Goal: Use online tool/utility: Utilize a website feature to perform a specific function

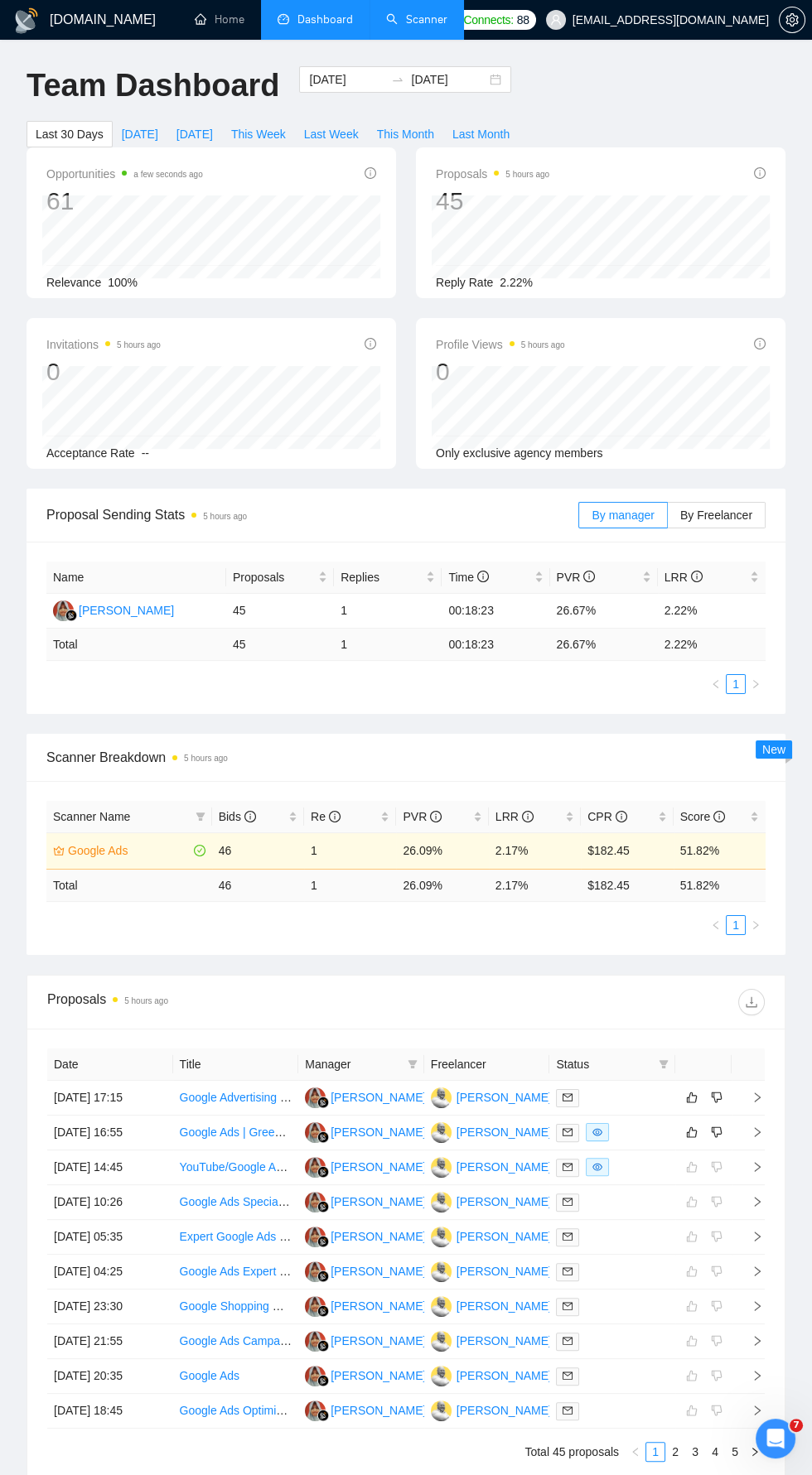
click at [415, 20] on link "Scanner" at bounding box center [416, 19] width 61 height 14
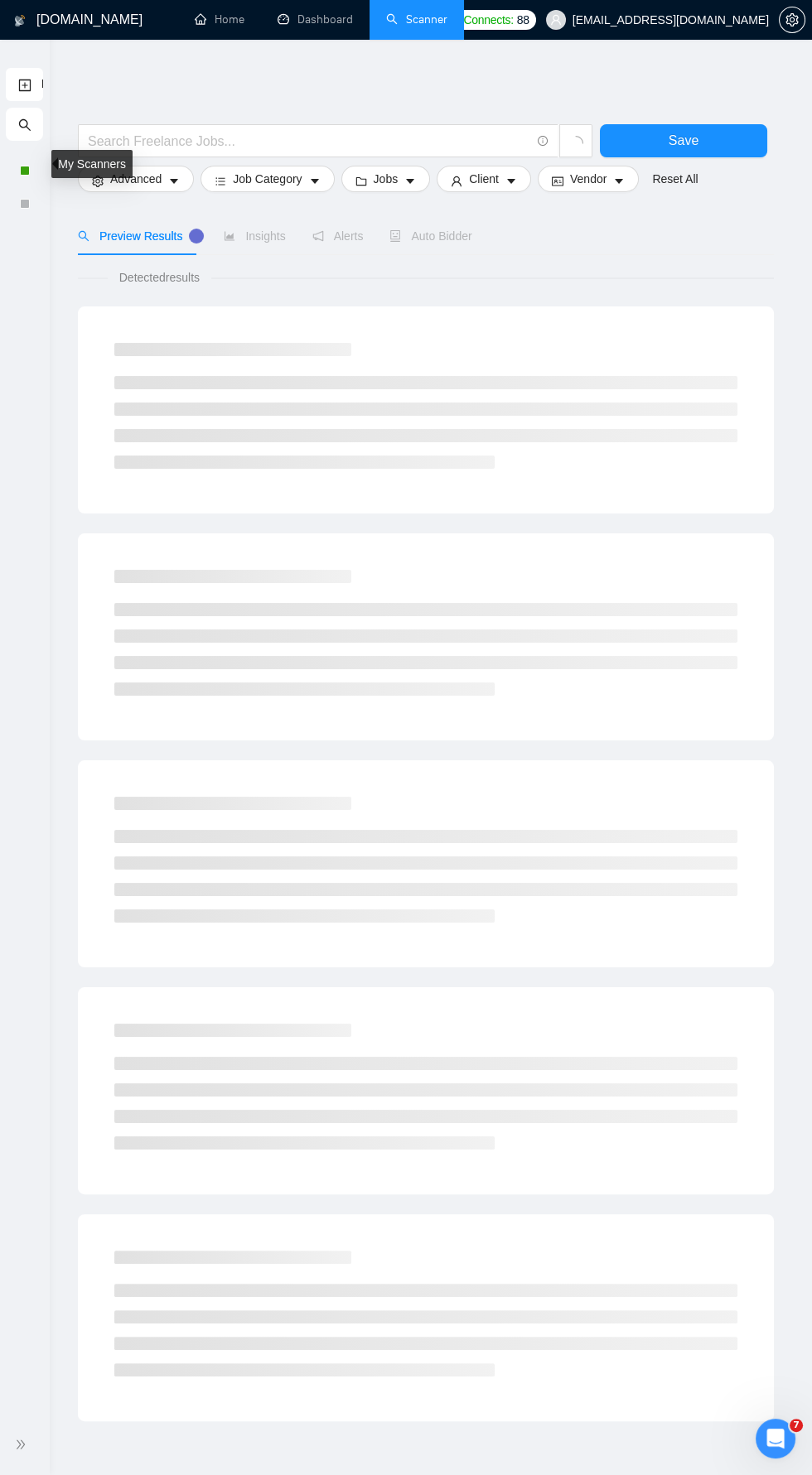
click at [26, 169] on div at bounding box center [25, 171] width 10 height 10
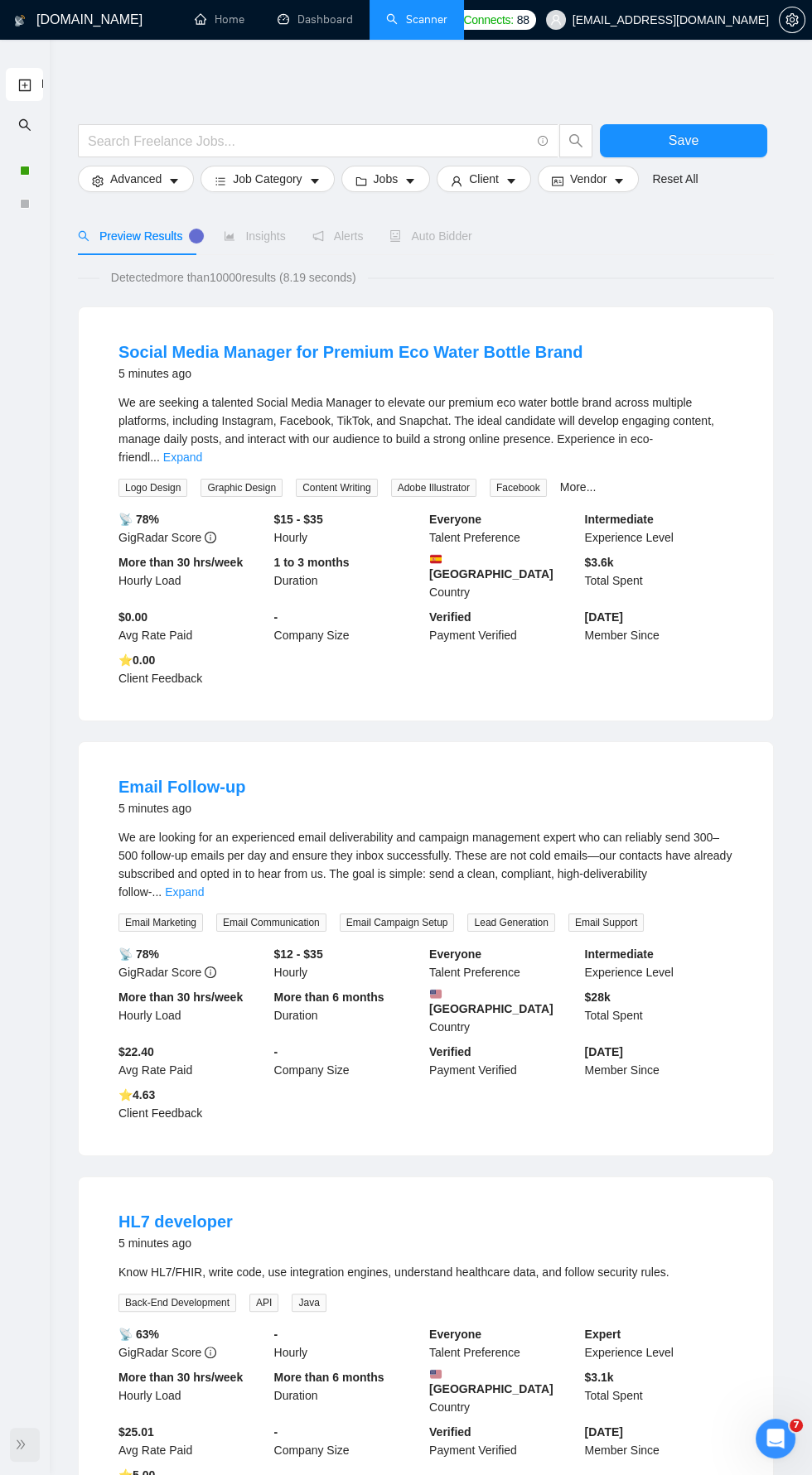
click at [18, 1450] on icon "double-right" at bounding box center [20, 1444] width 11 height 11
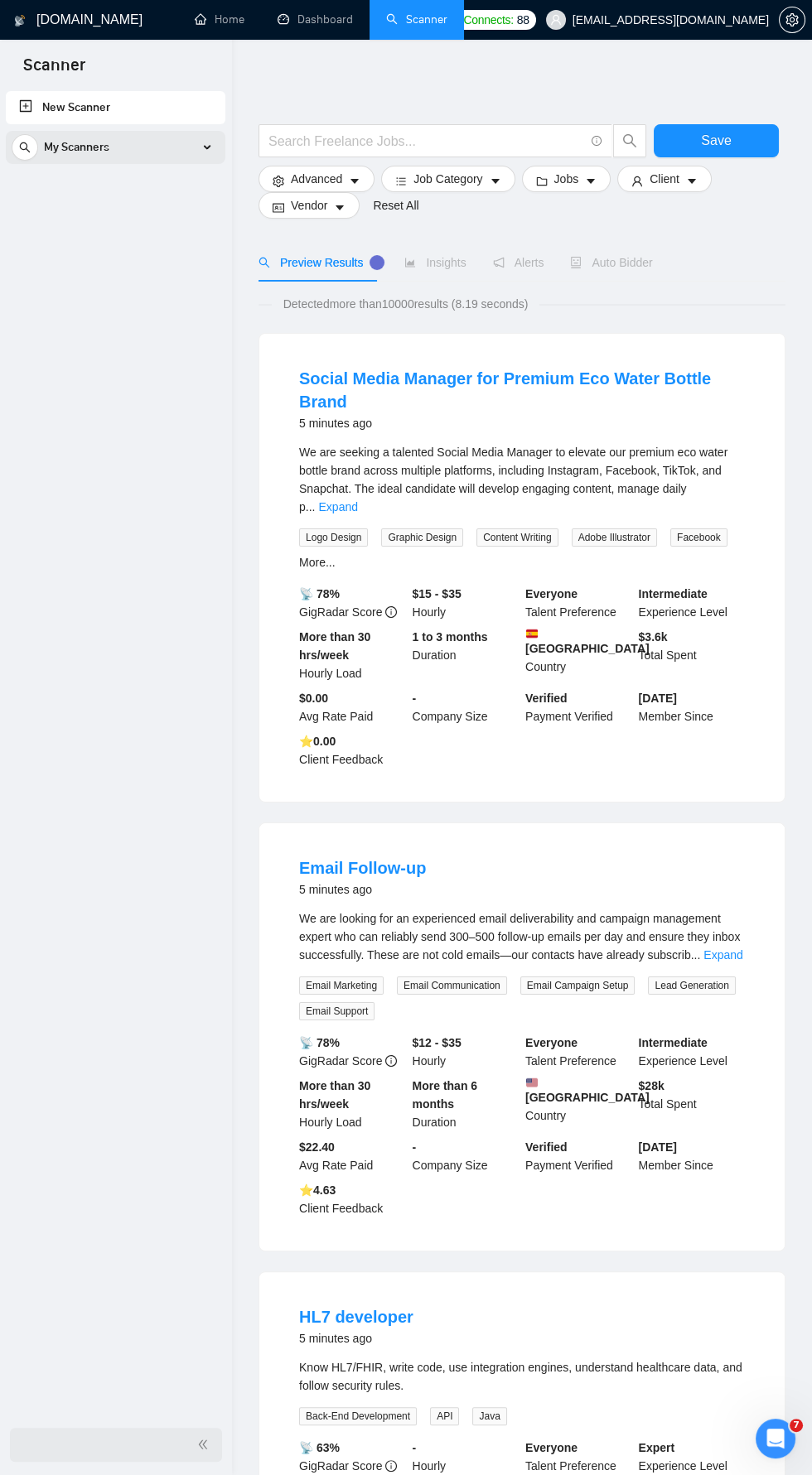
click at [208, 144] on div "My Scanners" at bounding box center [115, 147] width 208 height 33
click at [104, 192] on link "Google Ads" at bounding box center [115, 186] width 158 height 33
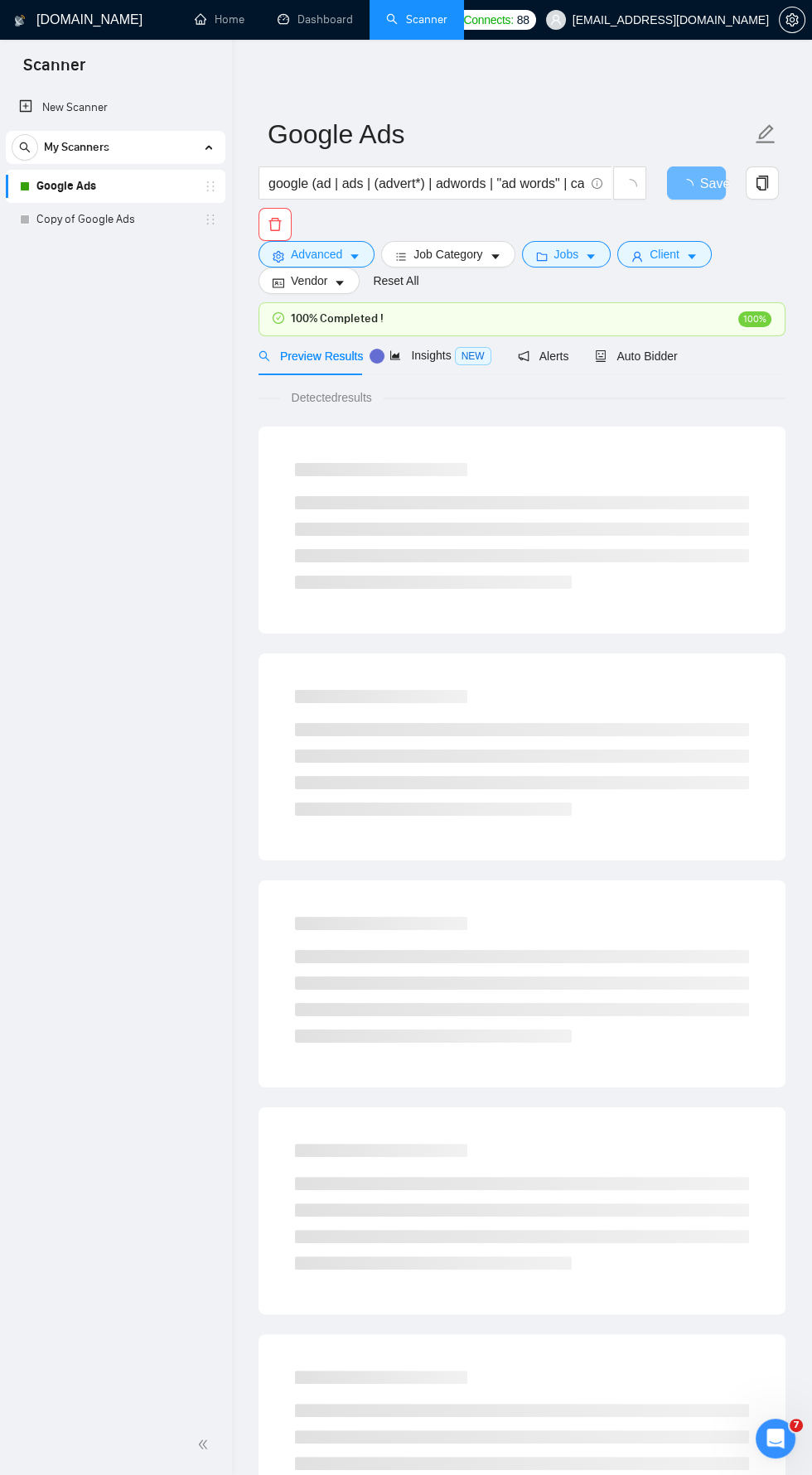
click at [203, 1452] on span "double-left" at bounding box center [205, 1444] width 16 height 16
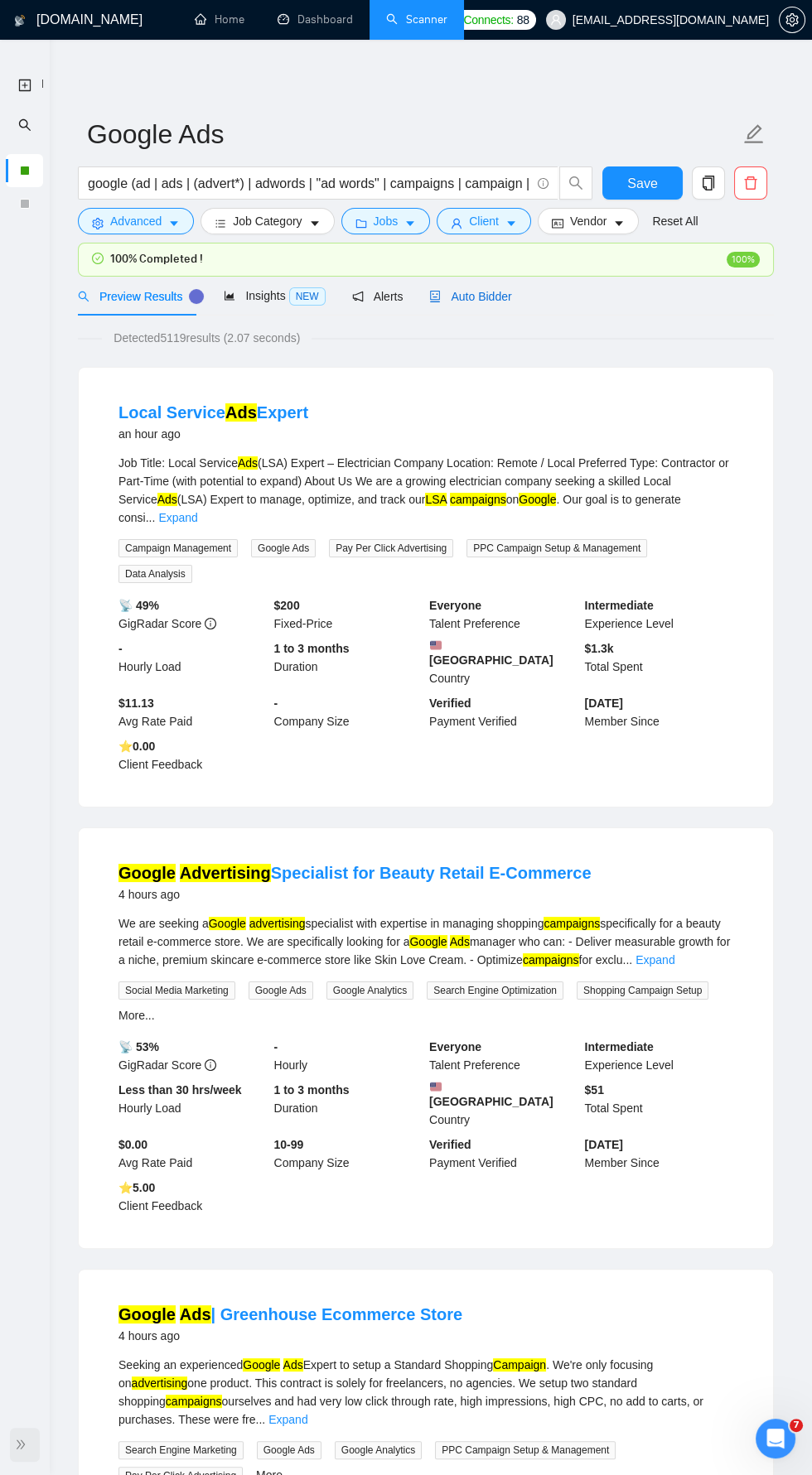
click at [487, 297] on span "Auto Bidder" at bounding box center [470, 296] width 82 height 13
